Goal: Use online tool/utility: Utilize a website feature to perform a specific function

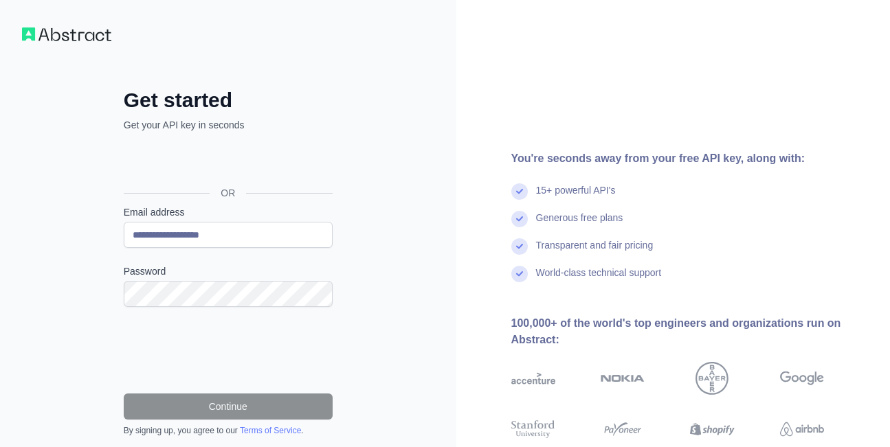
click at [280, 173] on div "Sign in with Google. Opens in new tab" at bounding box center [227, 162] width 206 height 30
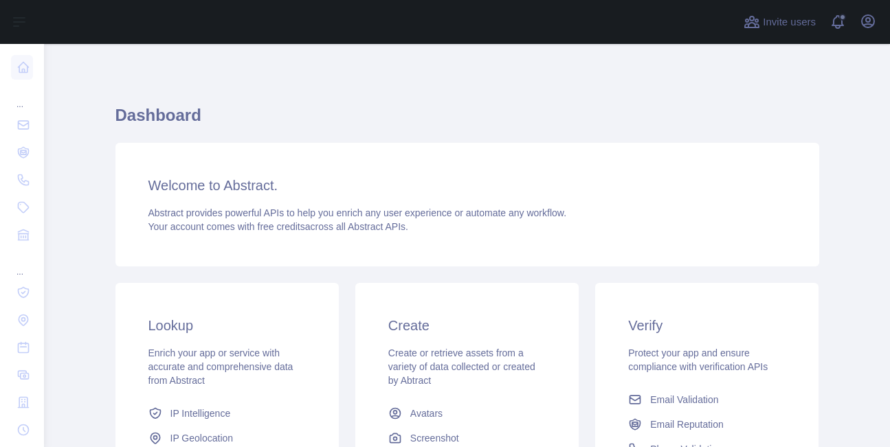
click at [104, 52] on main "Dashboard Welcome to Abstract. Abstract provides powerful APIs to help you enri…" at bounding box center [467, 245] width 846 height 403
click at [378, 91] on div "Dashboard Welcome to Abstract. Abstract provides powerful APIs to help you enri…" at bounding box center [467, 339] width 704 height 525
click at [298, 73] on div "Dashboard Welcome to Abstract. Abstract provides powerful APIs to help you enri…" at bounding box center [467, 364] width 704 height 640
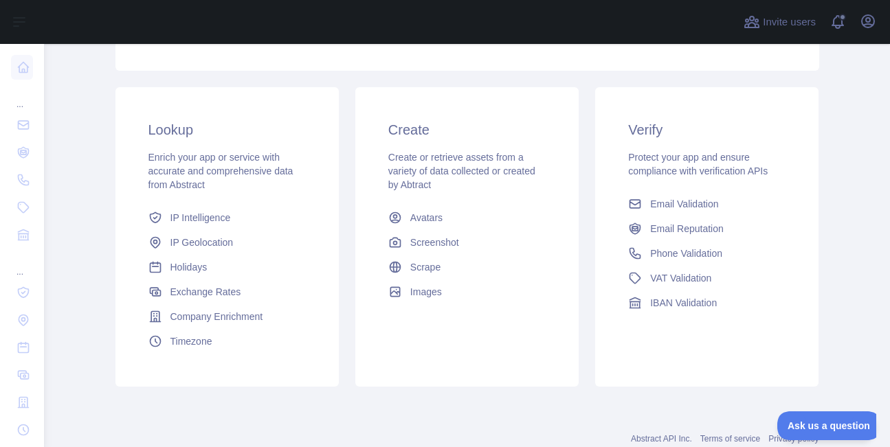
scroll to position [235, 0]
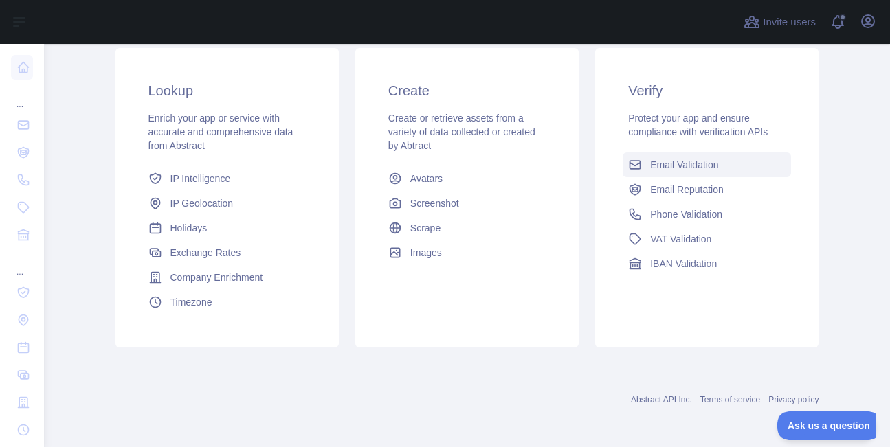
click at [662, 170] on span "Email Validation" at bounding box center [684, 165] width 68 height 14
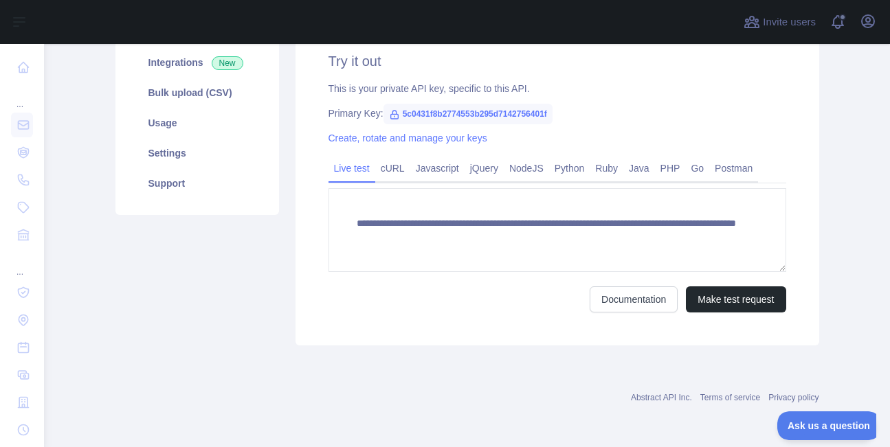
scroll to position [75, 0]
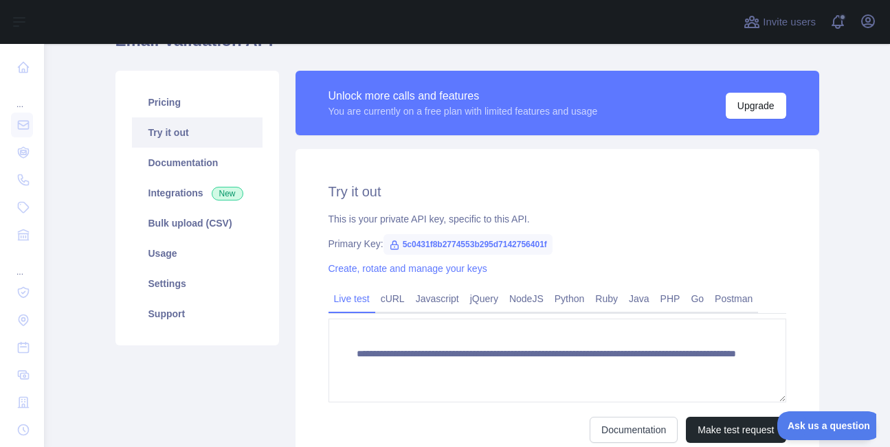
click at [238, 63] on div "**********" at bounding box center [467, 274] width 720 height 422
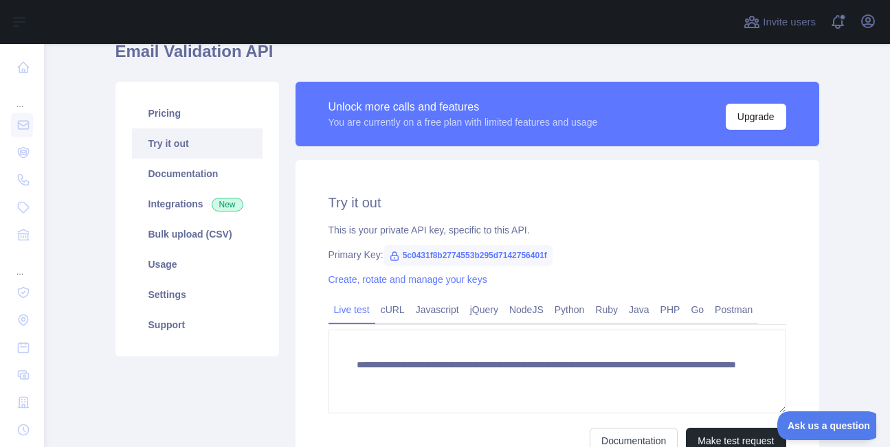
scroll to position [78, 0]
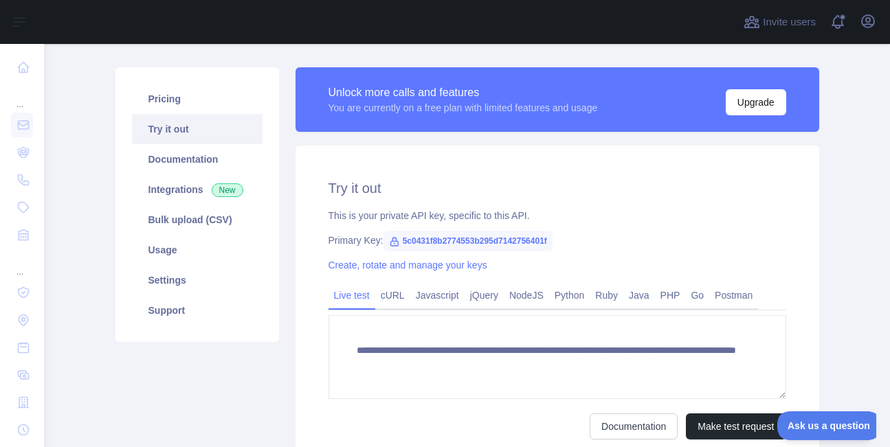
click at [155, 131] on link "Try it out" at bounding box center [197, 129] width 131 height 30
